Goal: Share content: Share content

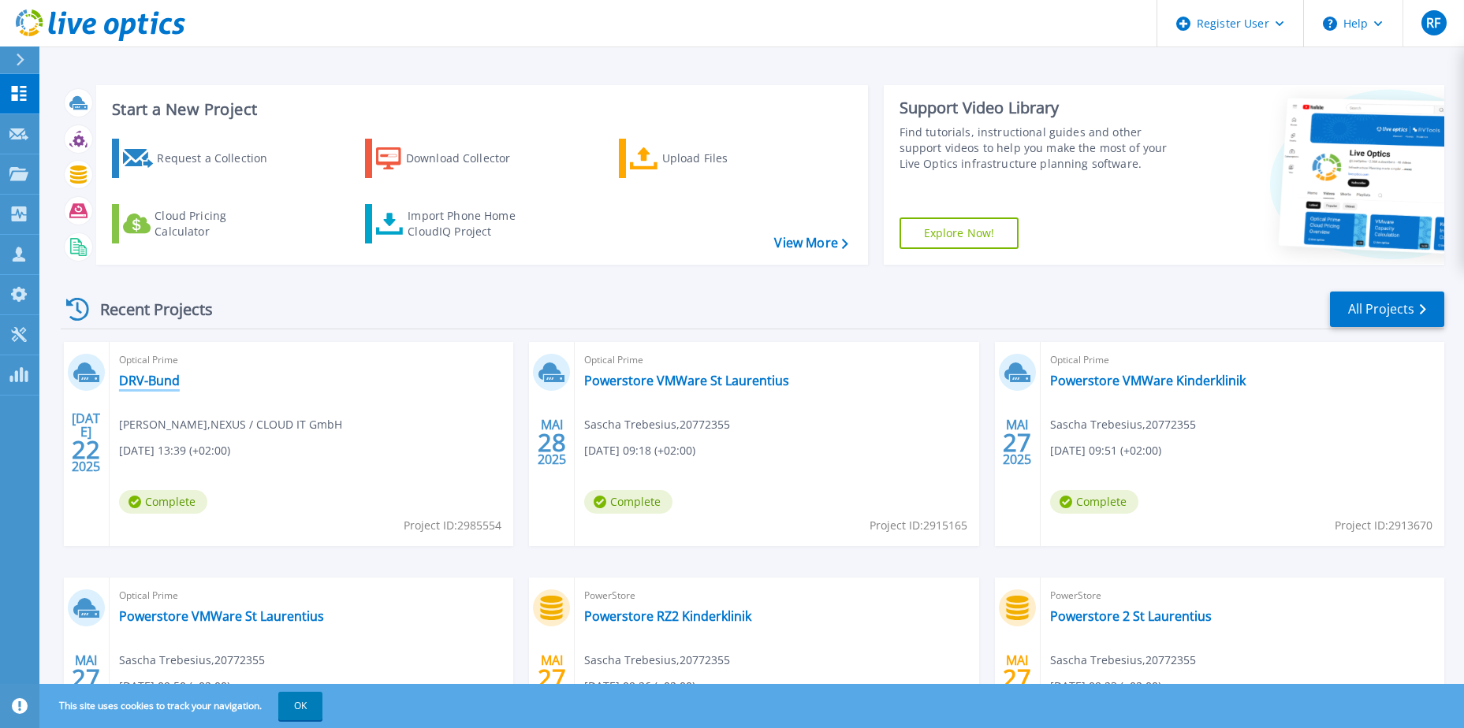
click at [156, 374] on link "DRV-Bund" at bounding box center [149, 381] width 61 height 16
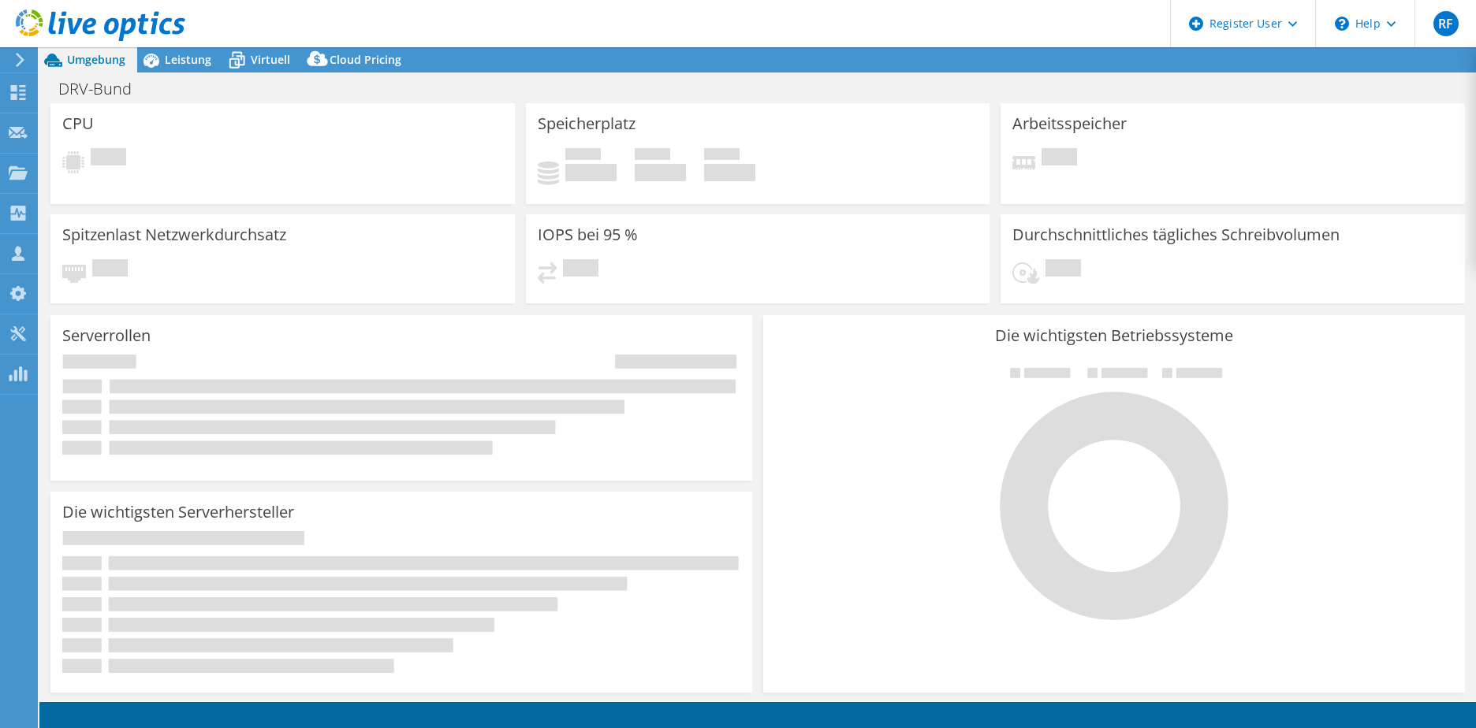
select select "EUFrankfurt"
select select "USD"
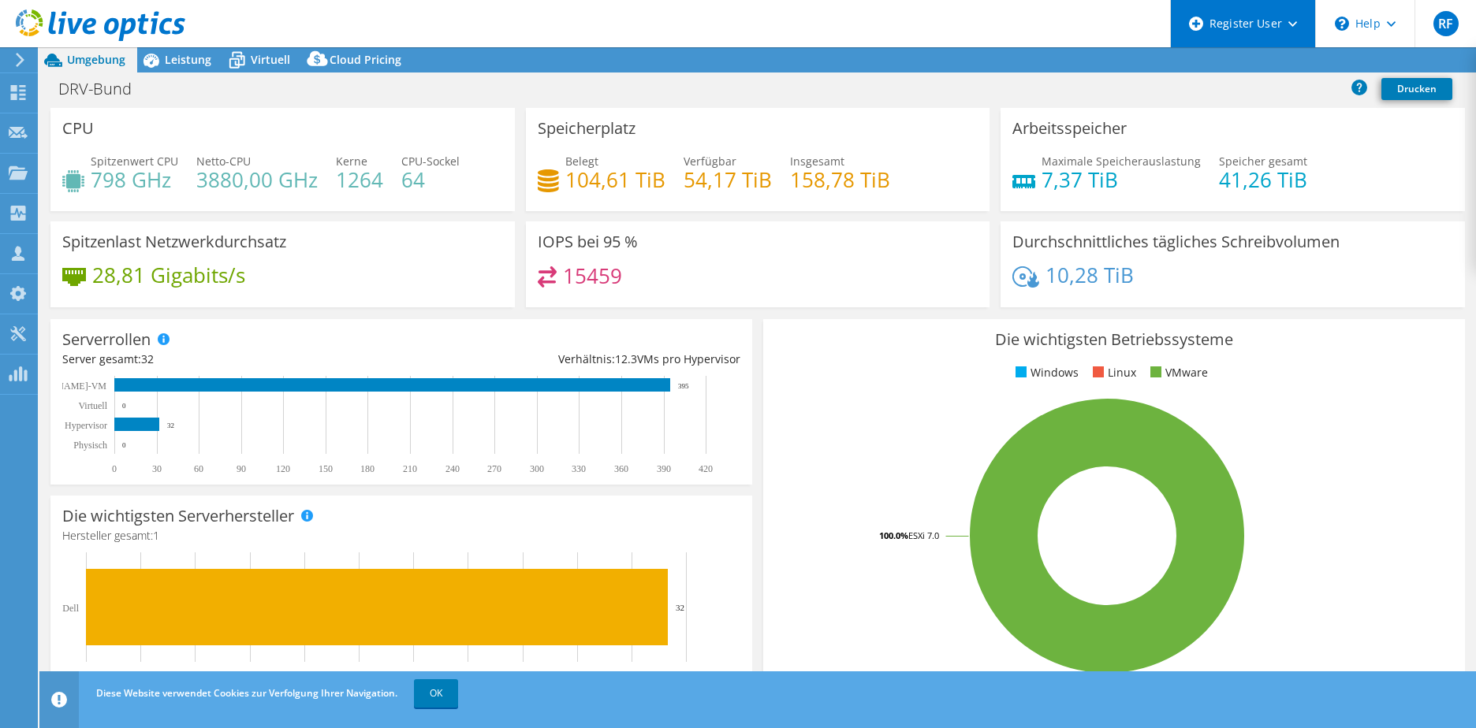
click at [1193, 21] on use at bounding box center [1196, 24] width 14 height 14
click at [1224, 58] on link "Freigabe" at bounding box center [1248, 60] width 78 height 24
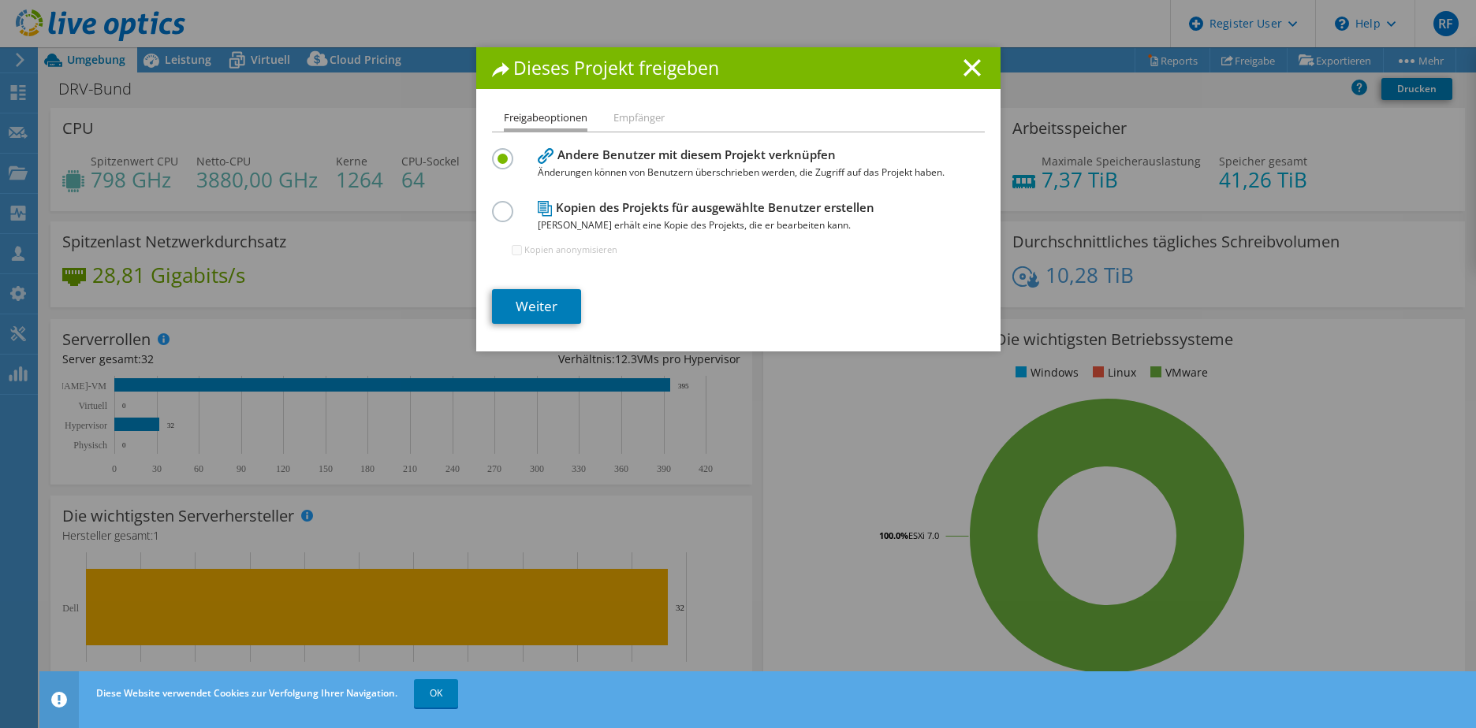
click at [499, 205] on label at bounding box center [506, 203] width 28 height 4
click at [0, 0] on input "radio" at bounding box center [0, 0] width 0 height 0
click at [523, 307] on link "Weiter" at bounding box center [536, 306] width 89 height 35
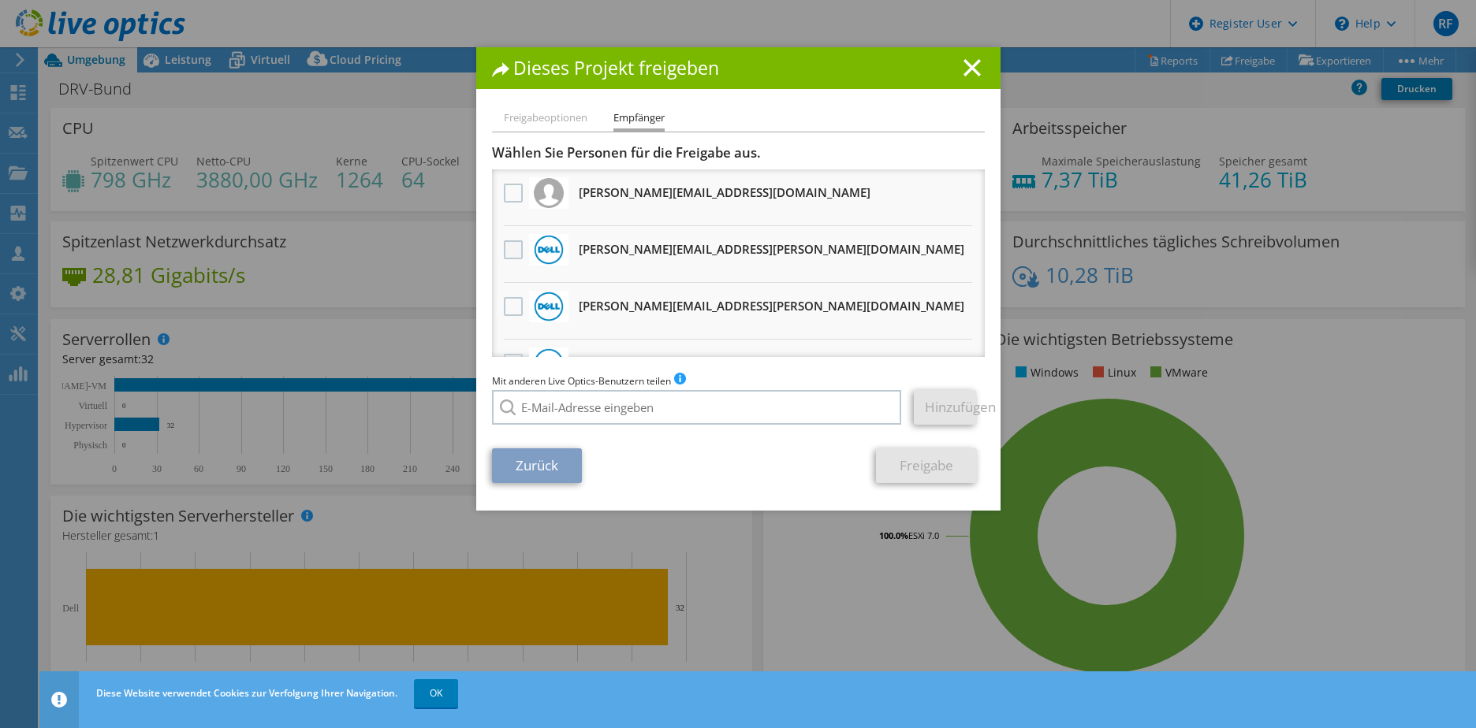
click at [504, 245] on label at bounding box center [515, 249] width 23 height 19
click at [0, 0] on input "checkbox" at bounding box center [0, 0] width 0 height 0
click at [900, 475] on link "Freigabe" at bounding box center [926, 466] width 101 height 35
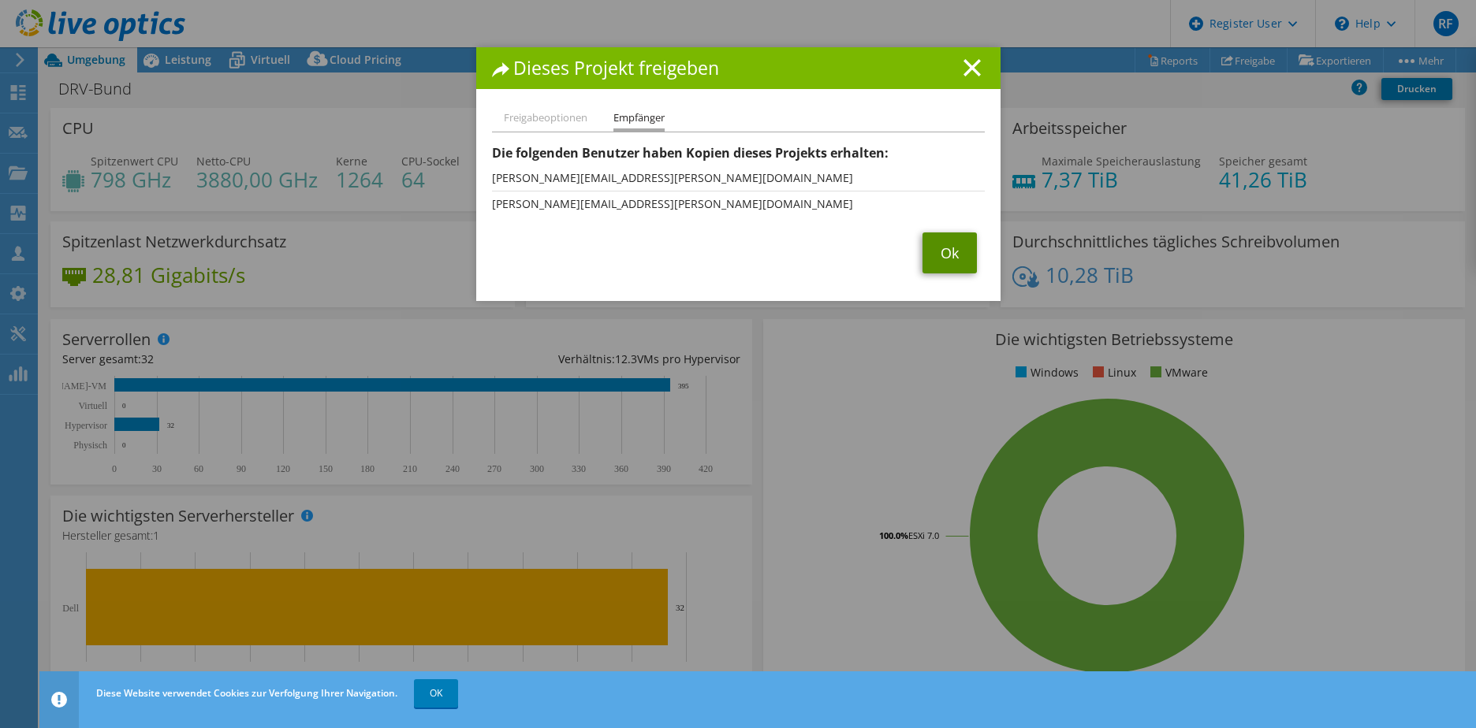
click at [963, 248] on link "Ok" at bounding box center [949, 253] width 54 height 41
